Goal: Information Seeking & Learning: Check status

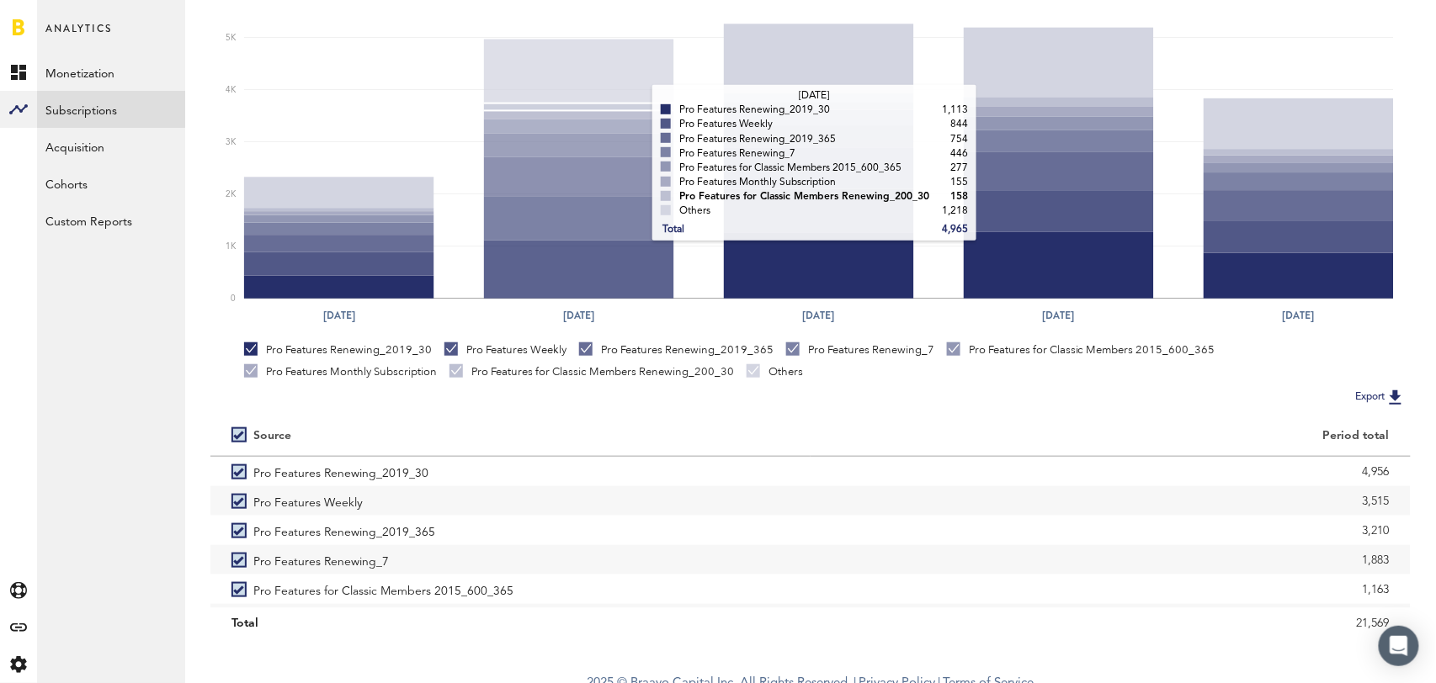
scroll to position [315, 0]
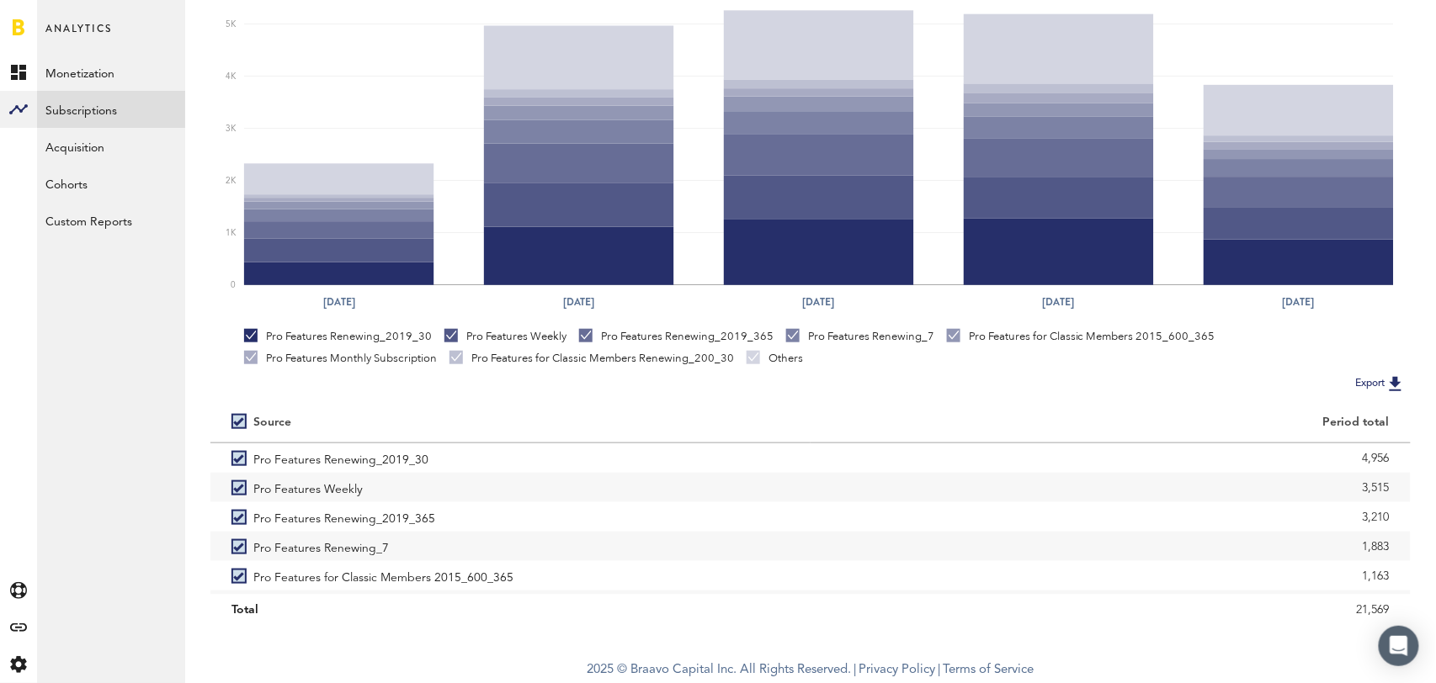
click at [237, 422] on label at bounding box center [242, 422] width 22 height 0
checkbox input "false"
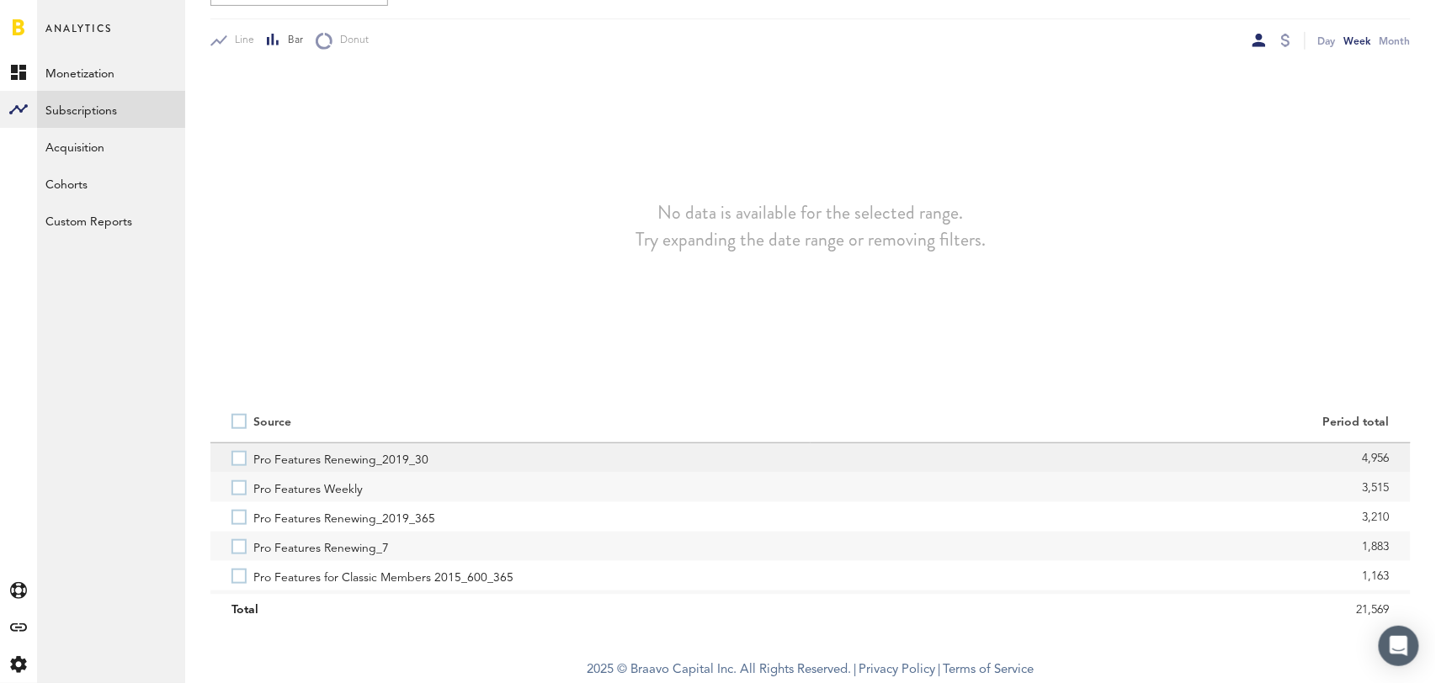
click at [239, 469] on label "Pro Features Renewing_2019_30" at bounding box center [510, 458] width 558 height 29
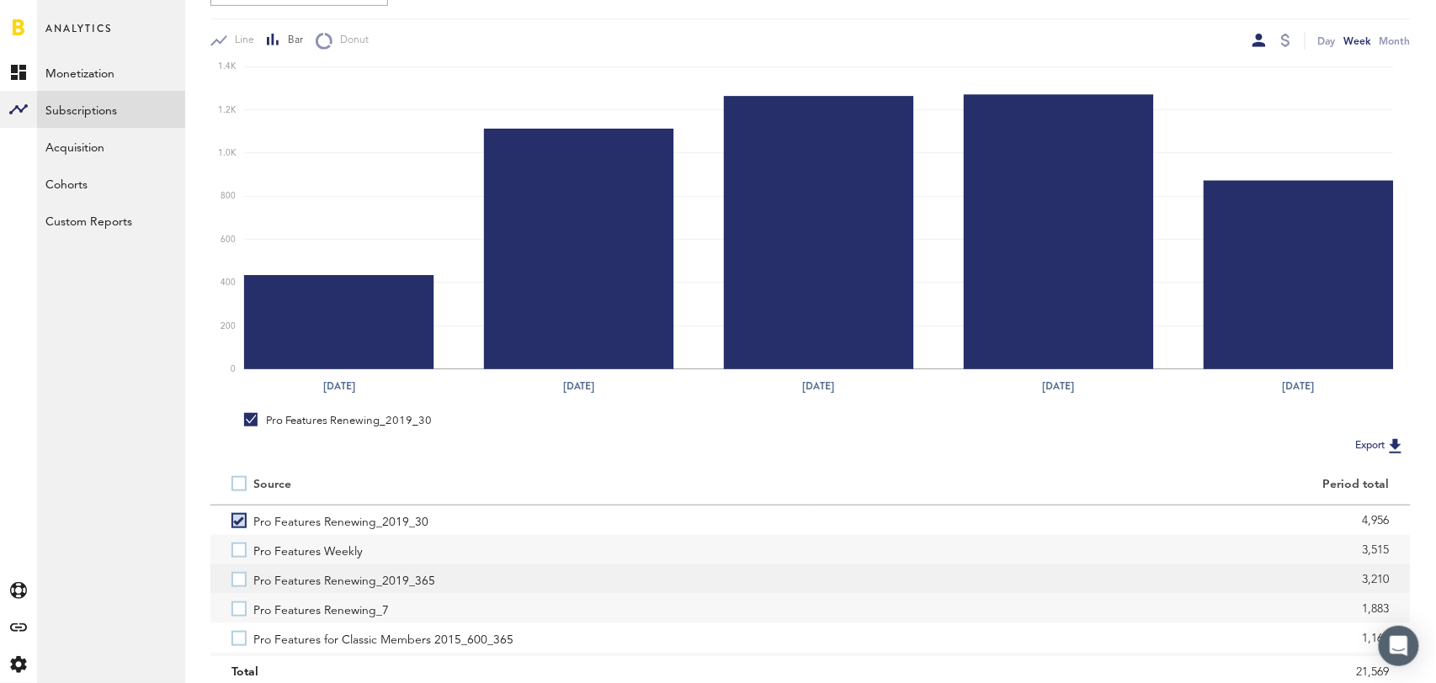
click at [240, 581] on label "Pro Features Renewing_2019_365" at bounding box center [510, 579] width 558 height 29
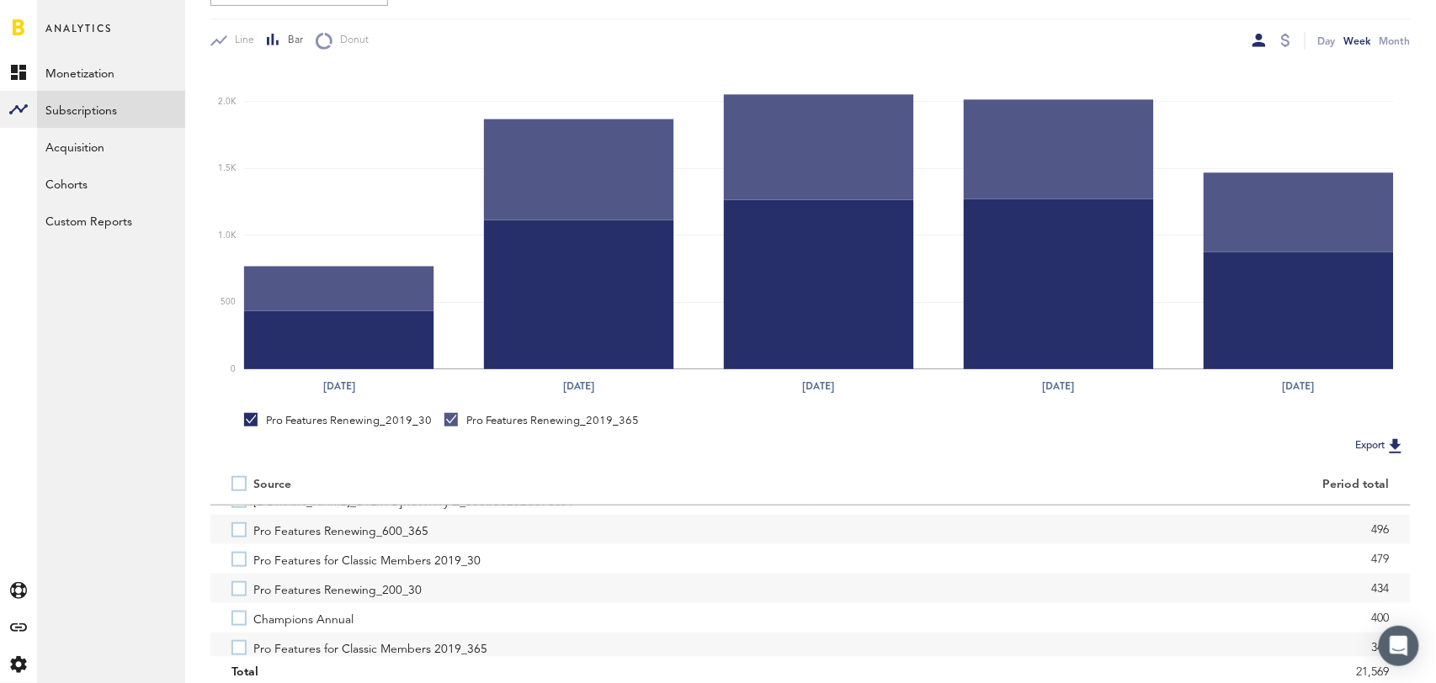
scroll to position [258, 0]
click at [237, 590] on label "Pro Features Renewing_200_30" at bounding box center [510, 586] width 558 height 29
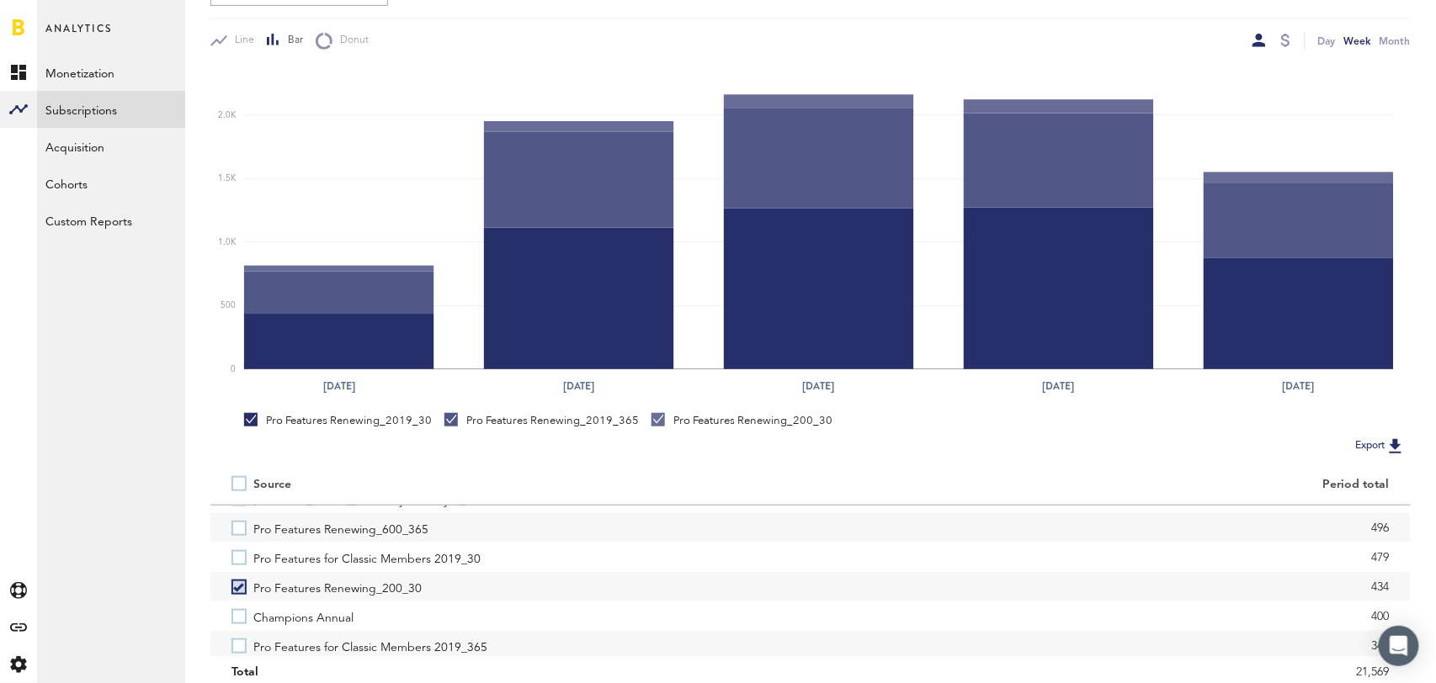
scroll to position [274, 0]
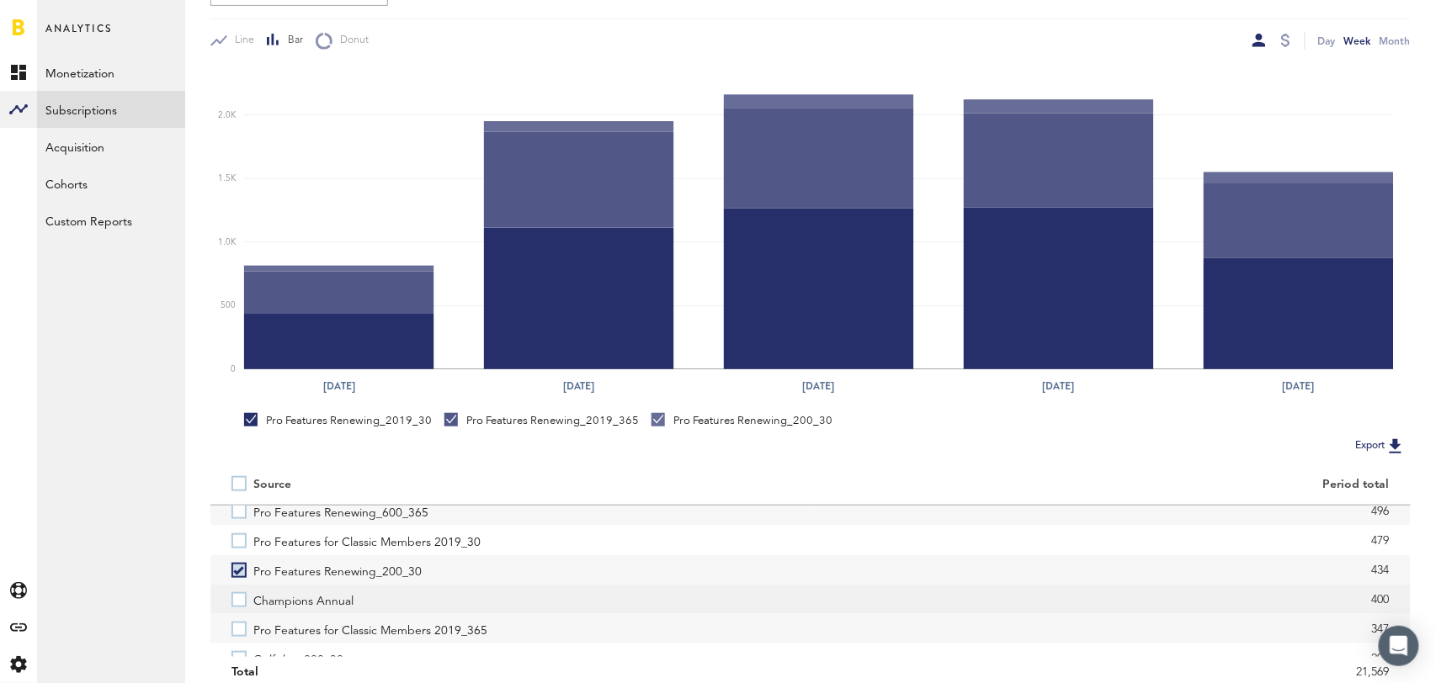
click at [235, 600] on label "Champions Annual" at bounding box center [510, 599] width 558 height 29
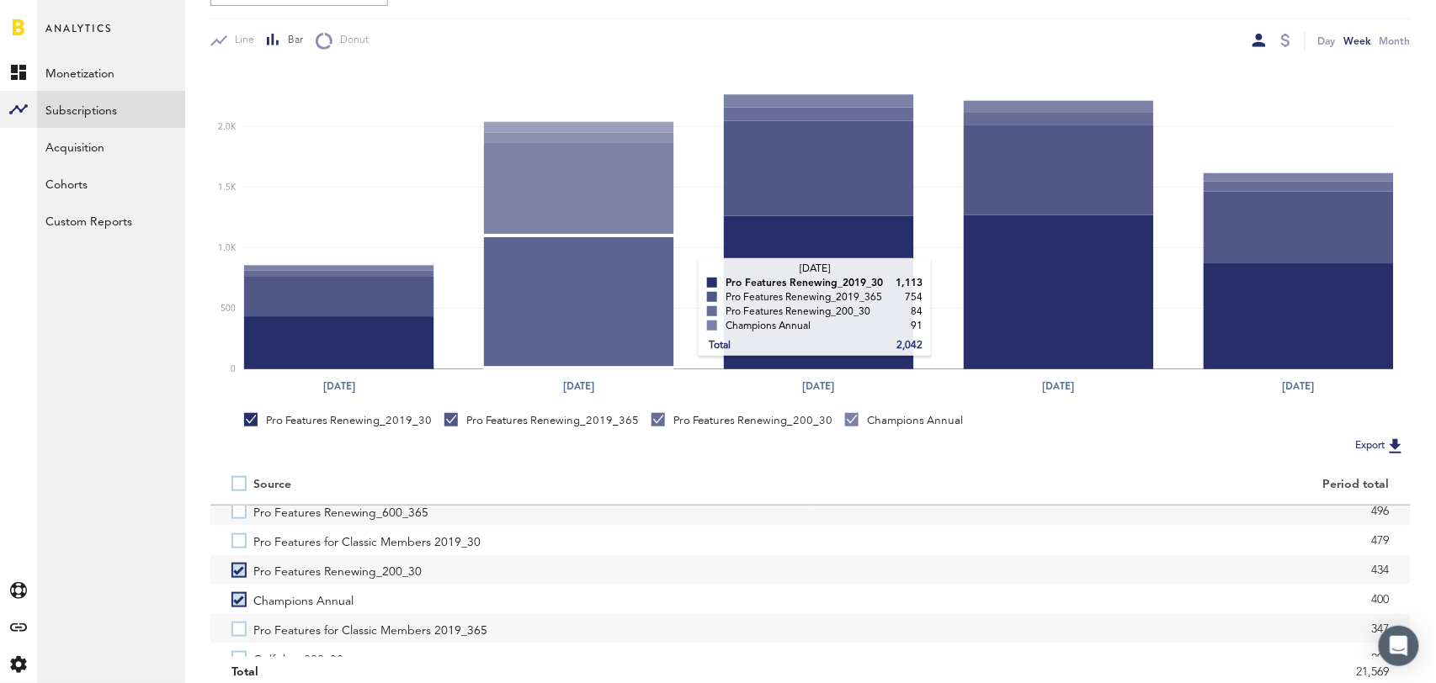
scroll to position [0, 0]
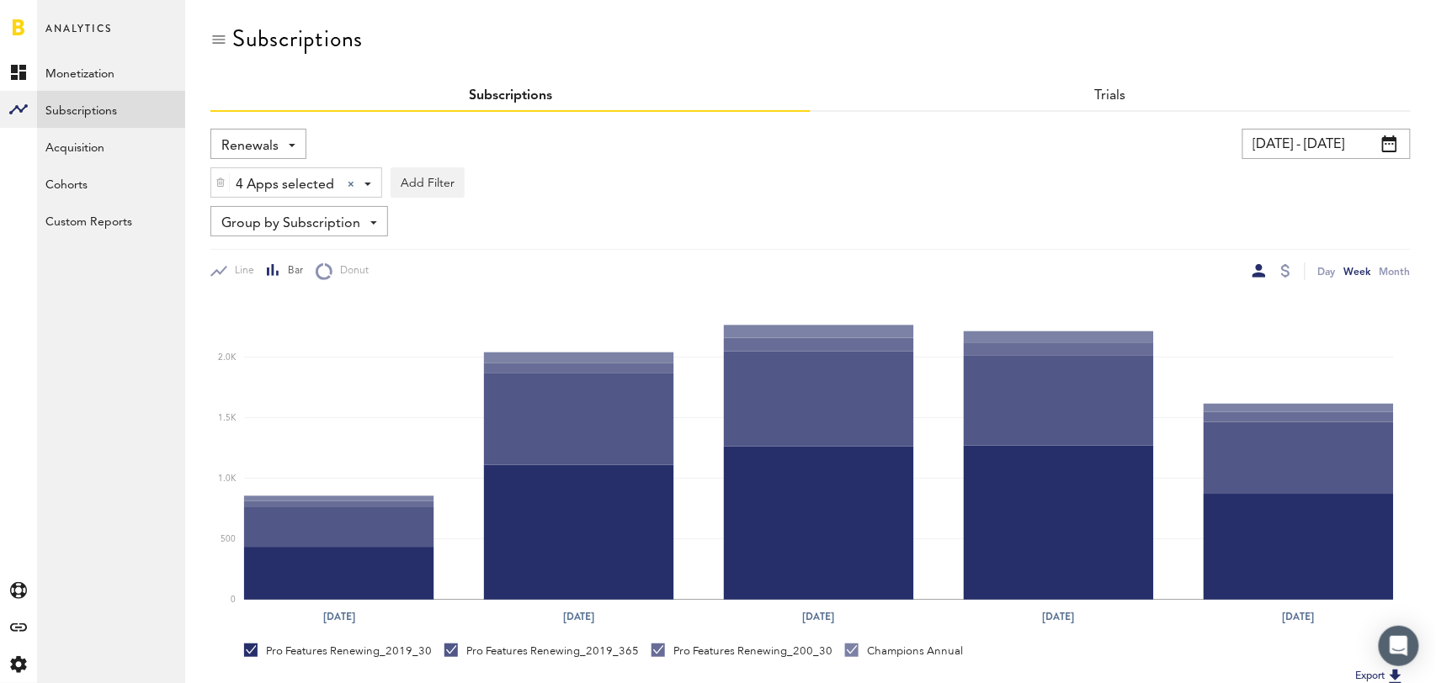
click at [284, 149] on div "Renewals Revenue MRR Actives Trial Status Billing Retries New Subscriptions Ren…" at bounding box center [258, 144] width 96 height 30
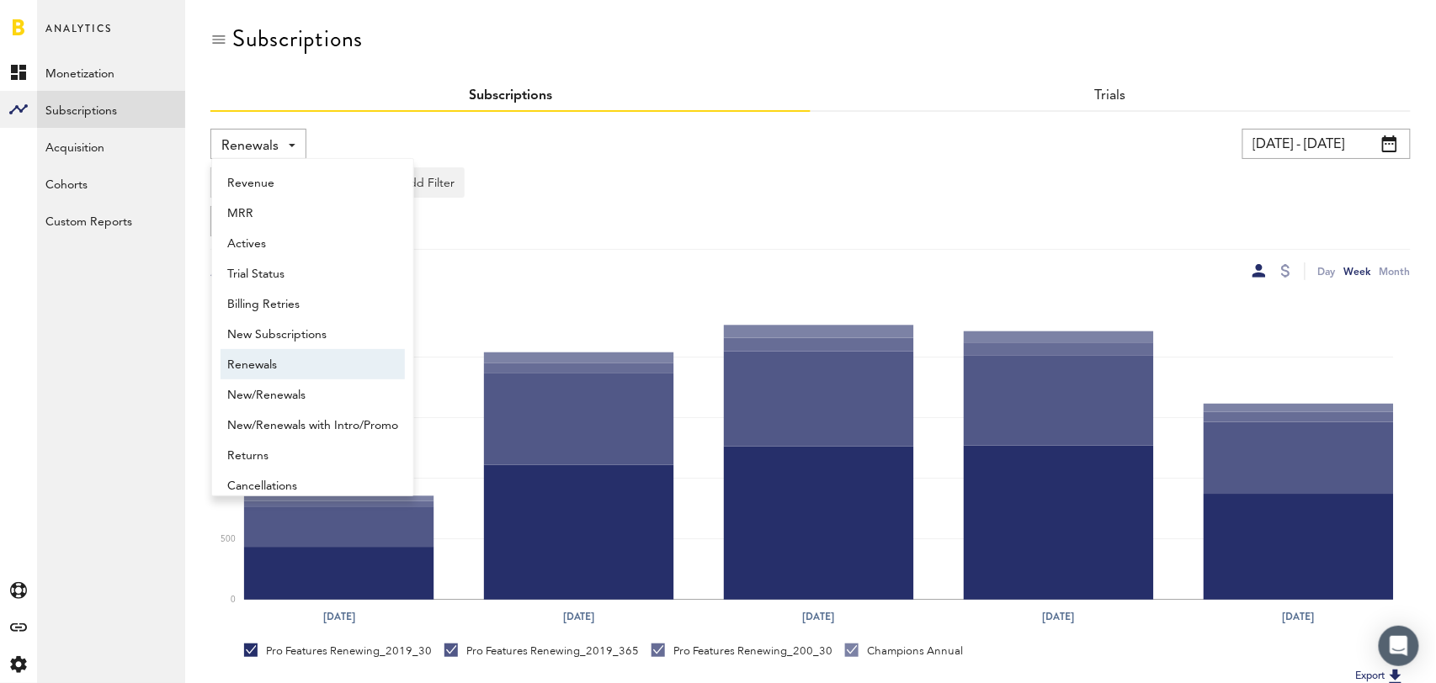
scroll to position [13, 0]
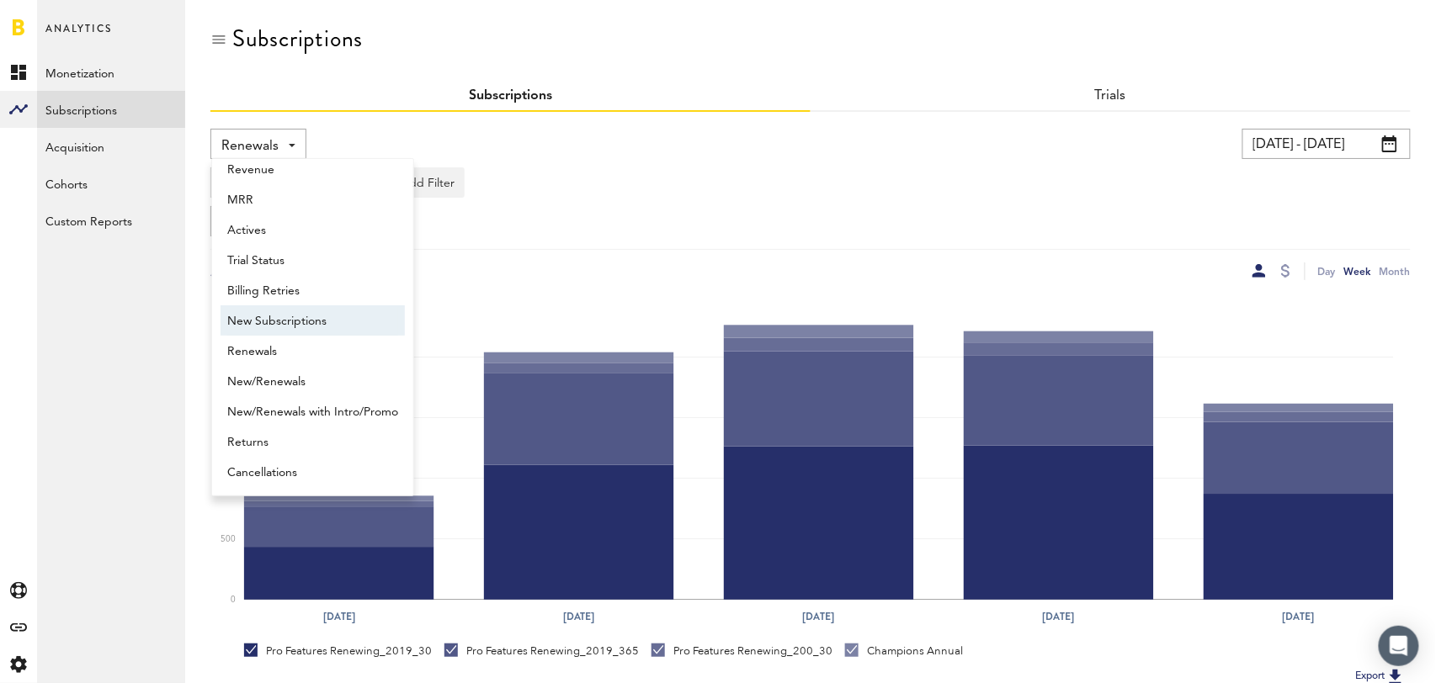
click at [282, 315] on span "New Subscriptions" at bounding box center [312, 321] width 171 height 29
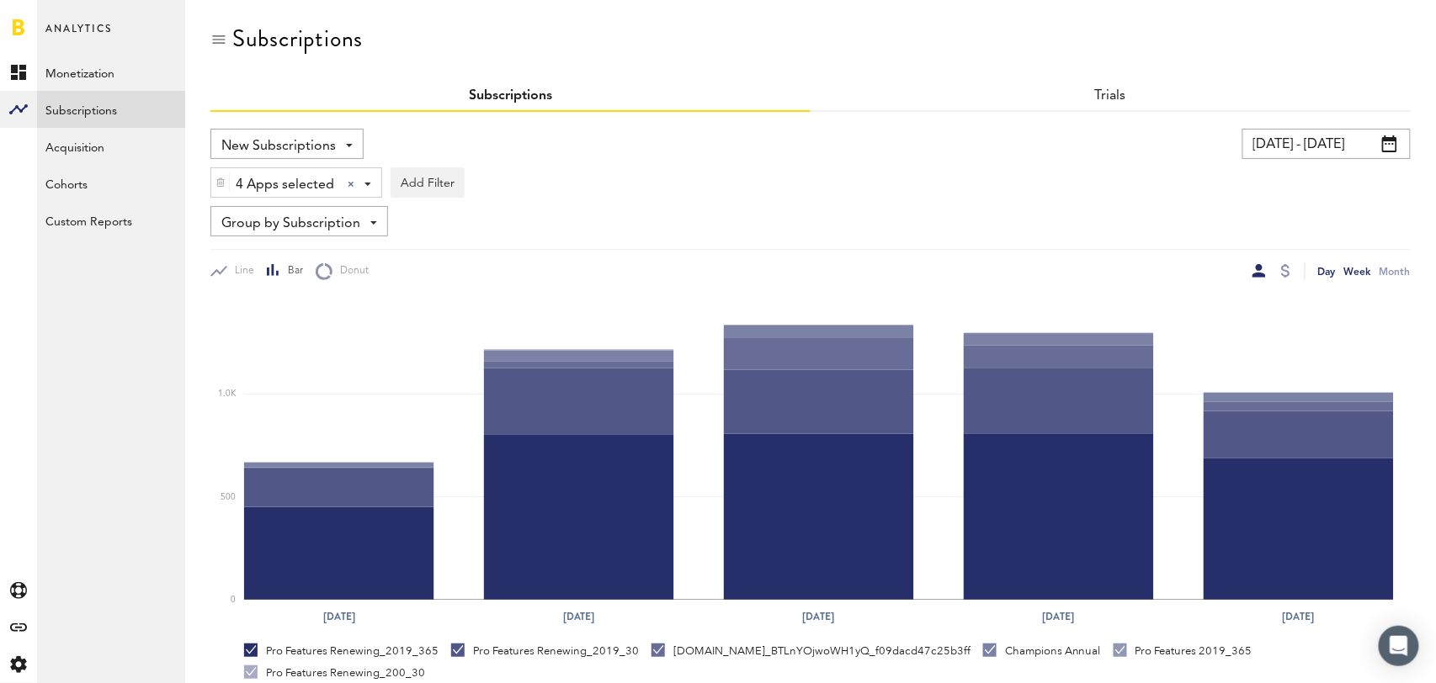
click at [1326, 275] on div "Day" at bounding box center [1327, 272] width 18 height 18
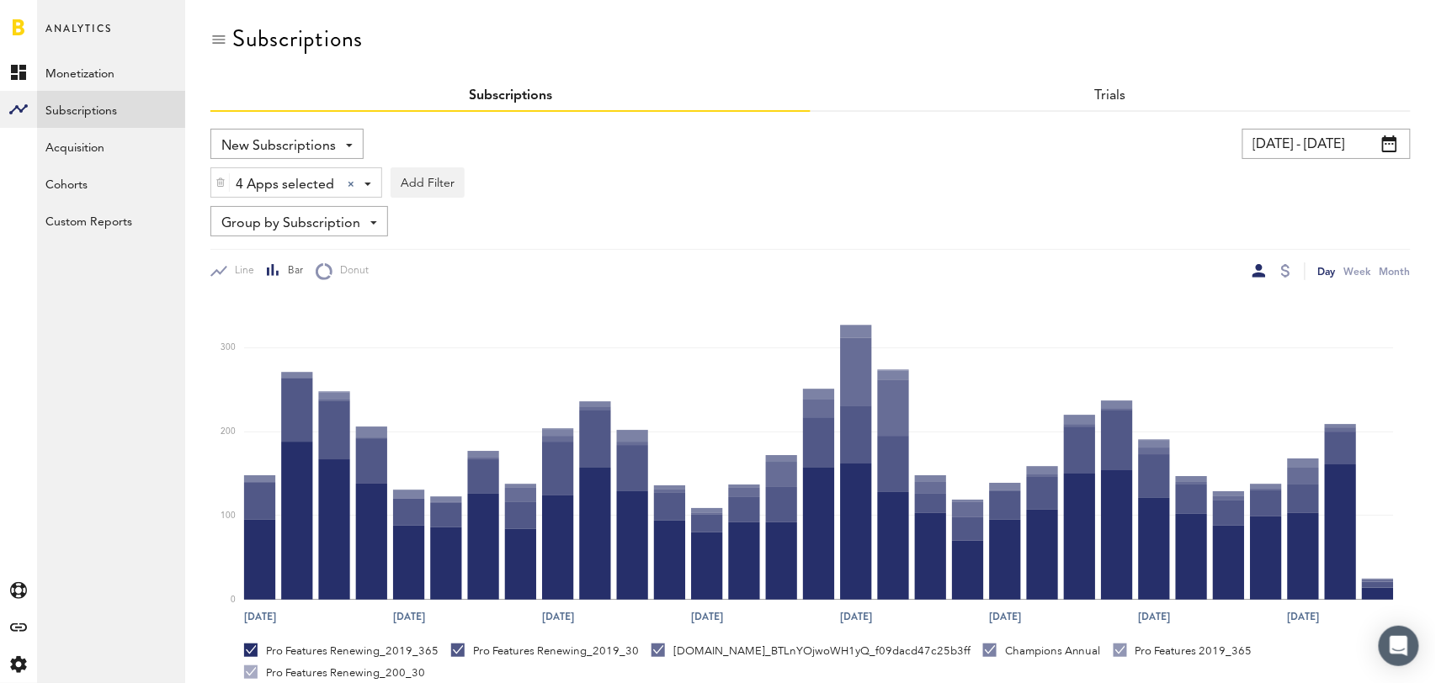
click at [296, 222] on span "Group by Subscription" at bounding box center [290, 224] width 139 height 29
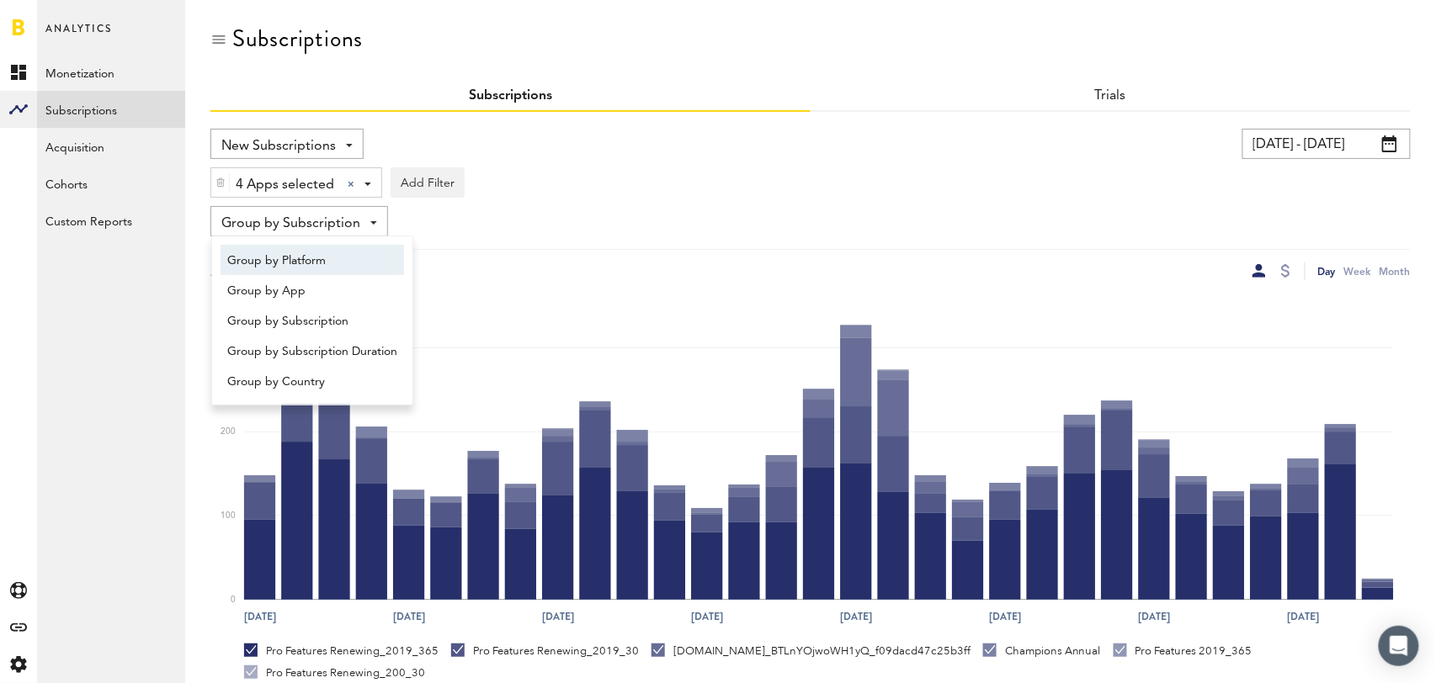
click at [297, 261] on span "Group by Platform" at bounding box center [312, 261] width 170 height 29
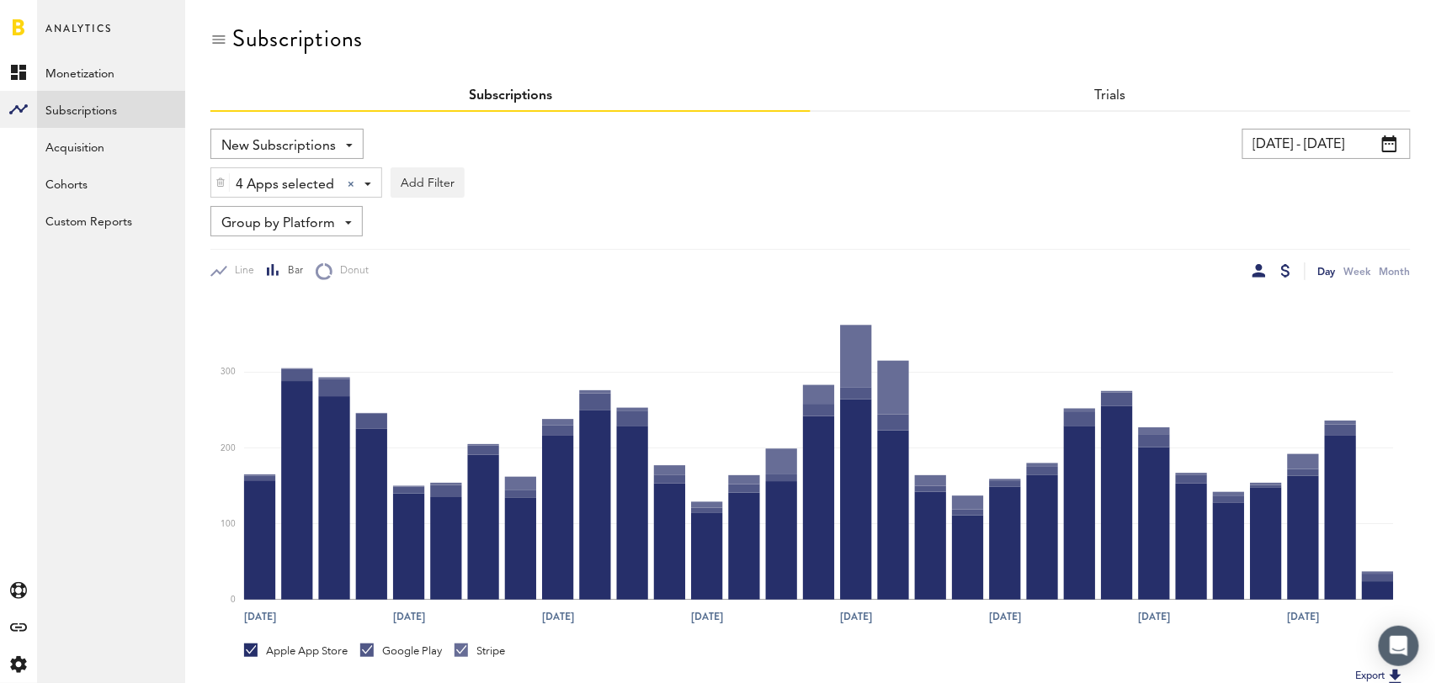
click at [1284, 272] on div at bounding box center [1285, 270] width 9 height 13
